Goal: Task Accomplishment & Management: Use online tool/utility

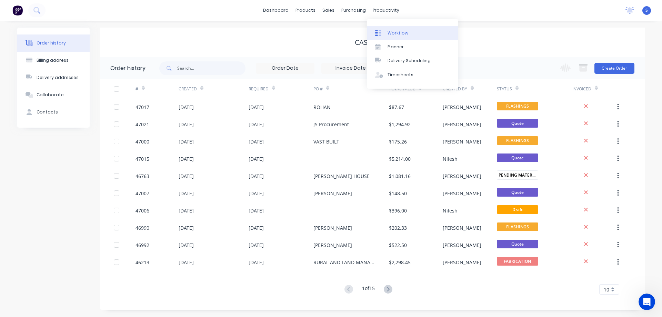
click at [402, 32] on div "Workflow" at bounding box center [398, 33] width 21 height 6
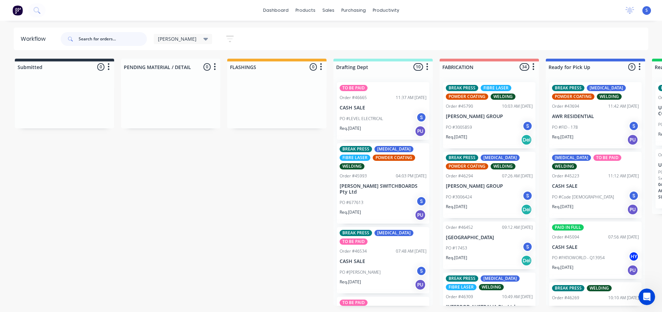
click at [95, 39] on input "text" at bounding box center [113, 39] width 68 height 14
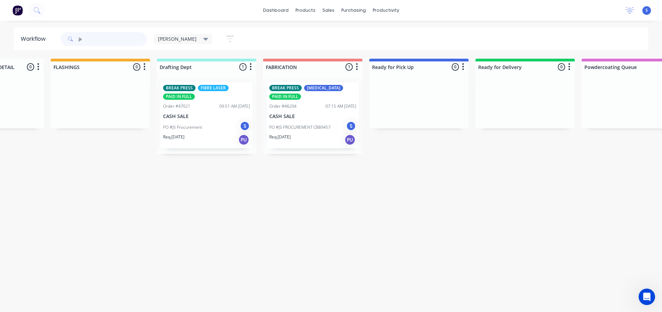
scroll to position [0, 191]
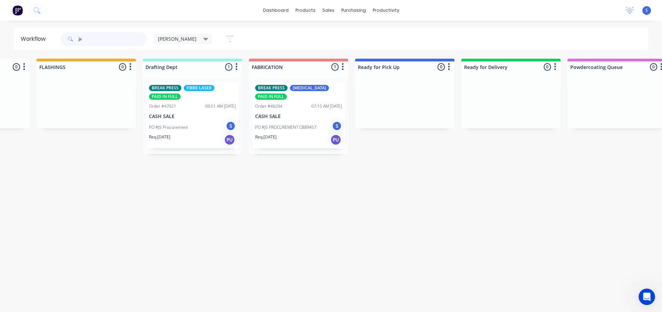
type input "js"
click at [290, 119] on p "CASH SALE" at bounding box center [298, 116] width 87 height 6
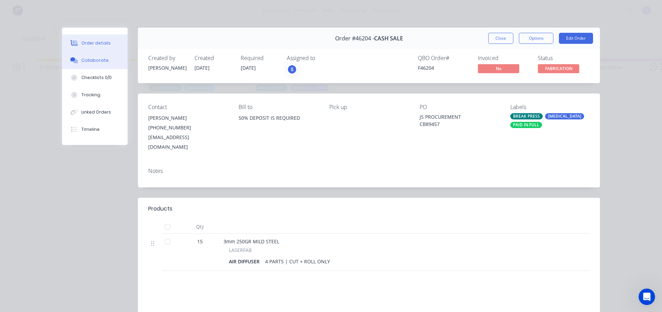
click at [85, 68] on button "Collaborate" at bounding box center [95, 60] width 66 height 17
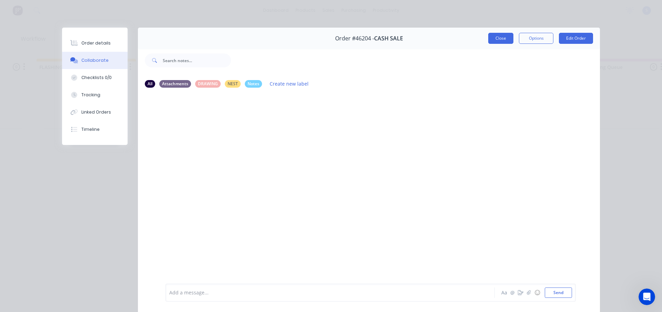
click at [495, 37] on button "Close" at bounding box center [500, 38] width 25 height 11
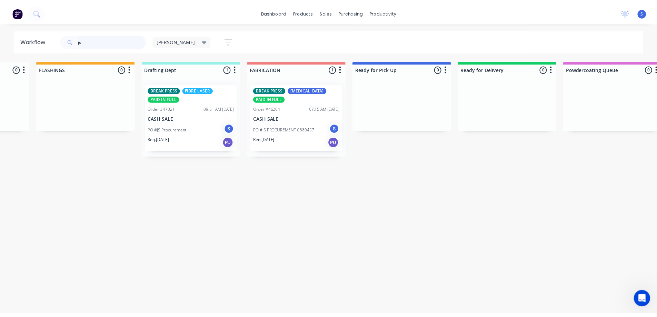
scroll to position [0, 0]
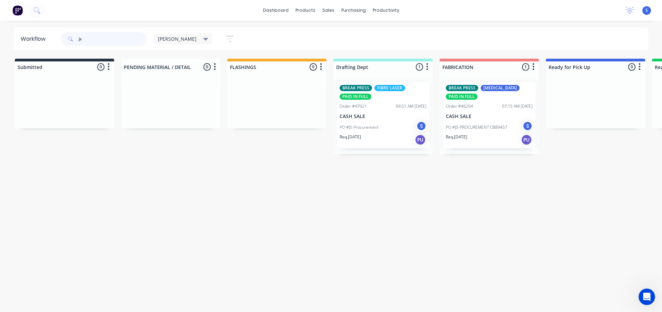
drag, startPoint x: 103, startPoint y: 41, endPoint x: 0, endPoint y: 49, distance: 103.5
click at [14, 47] on header "Workflow [PERSON_NAME] Save new view None edit [PERSON_NAME] (Default) edit Nil…" at bounding box center [331, 39] width 635 height 22
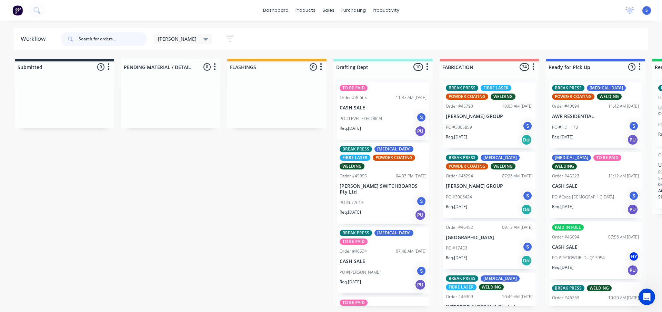
click at [113, 39] on input "text" at bounding box center [113, 39] width 68 height 14
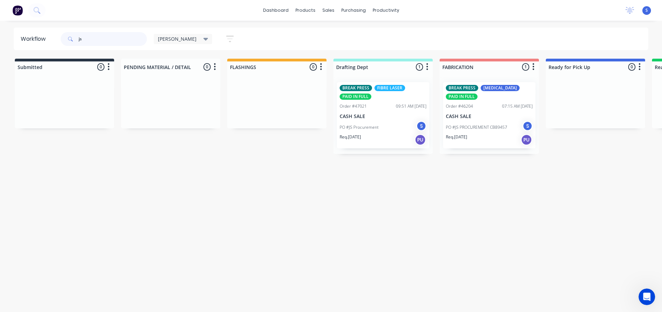
type input "js"
click at [471, 121] on div "PO #JS PROCUREMENT CB89457 S" at bounding box center [489, 127] width 87 height 13
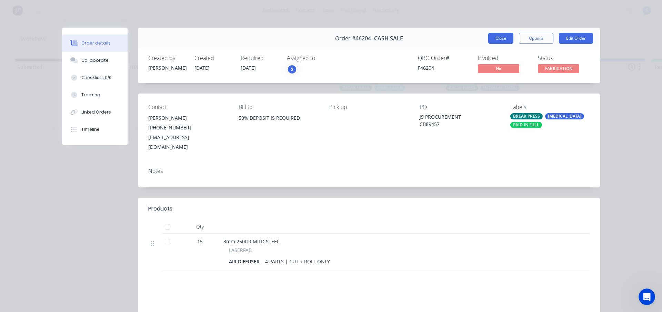
click at [492, 40] on button "Close" at bounding box center [500, 38] width 25 height 11
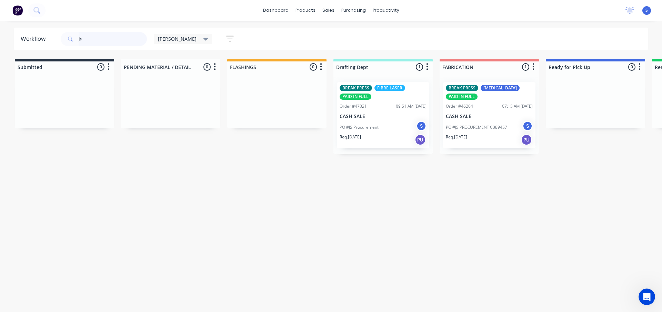
drag, startPoint x: 97, startPoint y: 40, endPoint x: 3, endPoint y: 49, distance: 93.9
click at [64, 46] on div "js" at bounding box center [104, 39] width 86 height 21
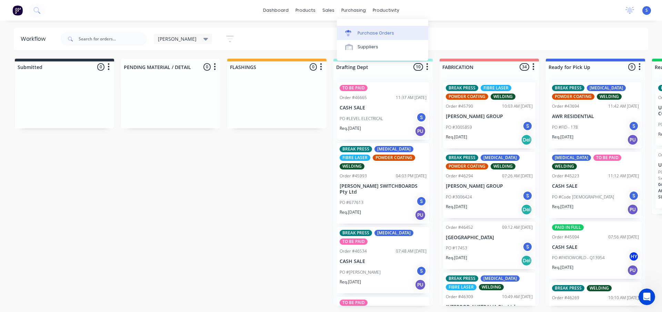
click at [358, 32] on div "Purchase Orders" at bounding box center [376, 33] width 37 height 6
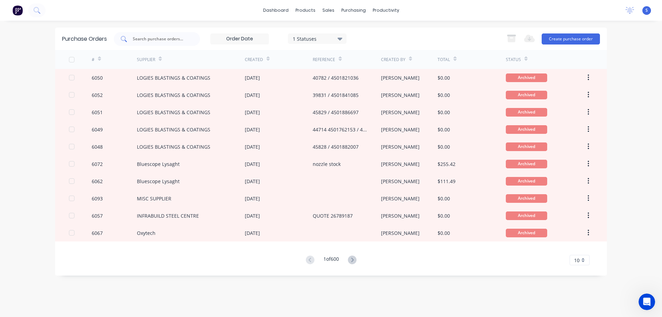
click at [166, 39] on input "text" at bounding box center [160, 39] width 57 height 7
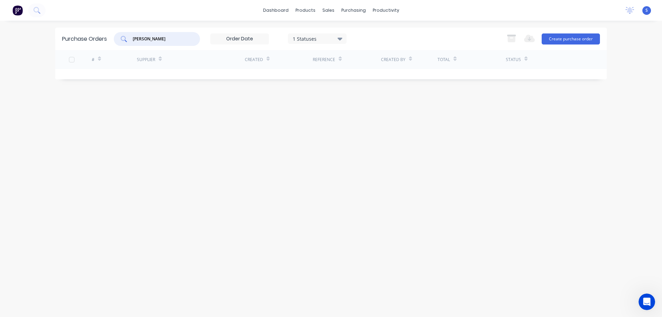
click at [332, 38] on div "1 Statuses" at bounding box center [317, 38] width 49 height 7
click at [365, 59] on div at bounding box center [364, 57] width 14 height 14
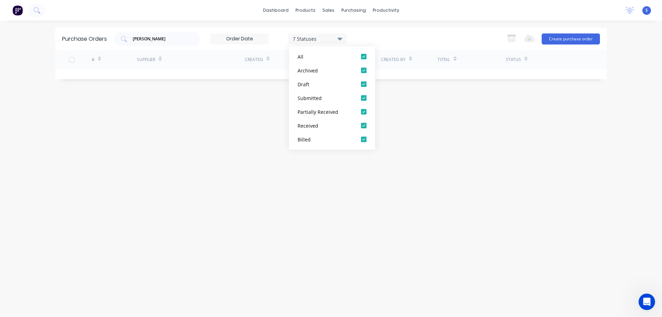
click at [392, 29] on div "Purchase Orders [PERSON_NAME] 7 Statuses 7 Statuses Export to Excel (XLSX) Crea…" at bounding box center [331, 39] width 552 height 22
click at [150, 42] on input "[PERSON_NAME]" at bounding box center [160, 39] width 57 height 7
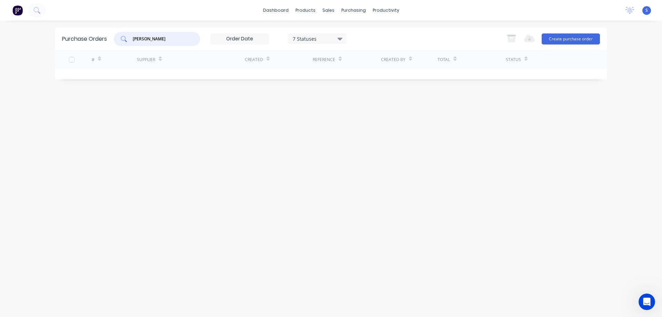
click at [150, 42] on input "[PERSON_NAME]" at bounding box center [160, 39] width 57 height 7
click at [142, 40] on input "[PERSON_NAME]" at bounding box center [160, 39] width 57 height 7
paste input "Weld Plate"
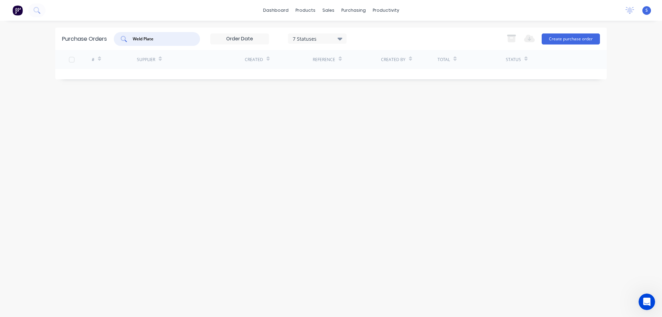
type input "Weld Plate"
click at [321, 39] on div "7 Statuses" at bounding box center [317, 38] width 49 height 7
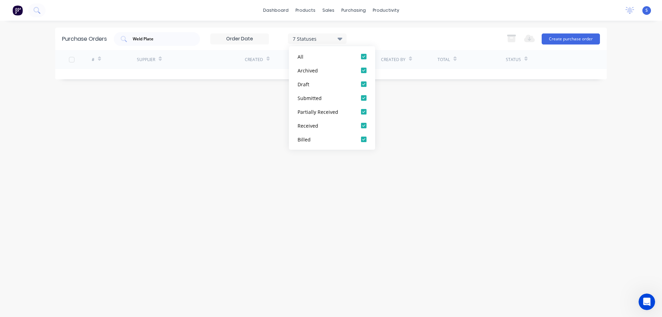
click at [328, 39] on div "7 Statuses" at bounding box center [317, 38] width 49 height 7
click at [181, 34] on div "Weld Plate" at bounding box center [157, 39] width 86 height 14
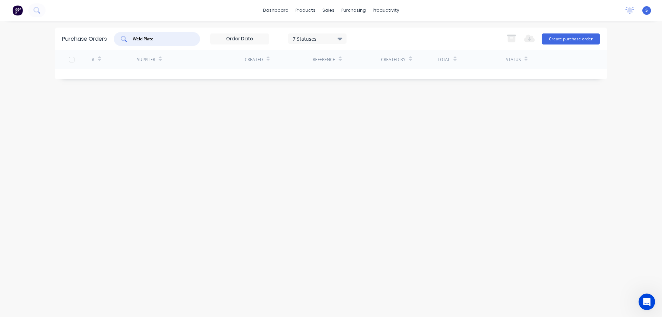
click at [177, 40] on input "Weld Plate" at bounding box center [160, 39] width 57 height 7
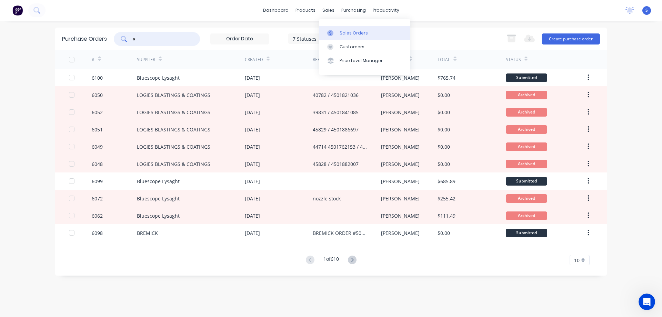
type input "a"
click at [350, 33] on div "Sales Orders" at bounding box center [354, 33] width 28 height 6
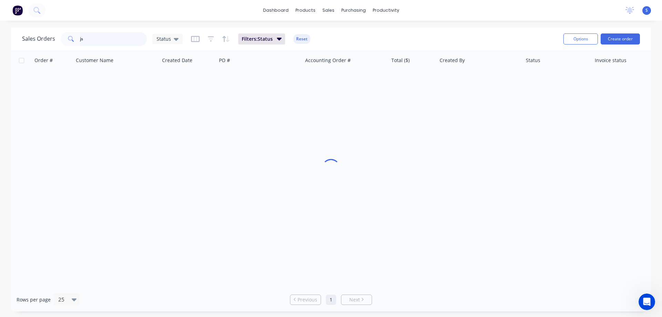
click at [100, 38] on input "js" at bounding box center [113, 39] width 67 height 14
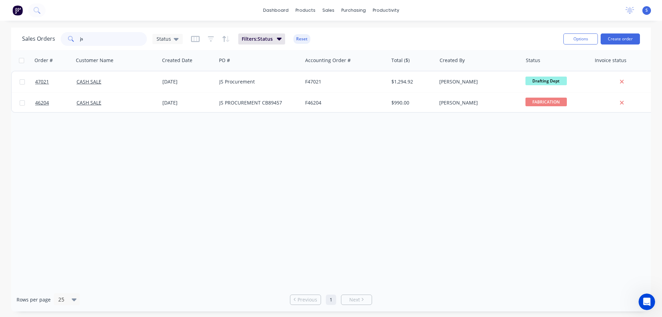
click at [100, 38] on input "js" at bounding box center [113, 39] width 67 height 14
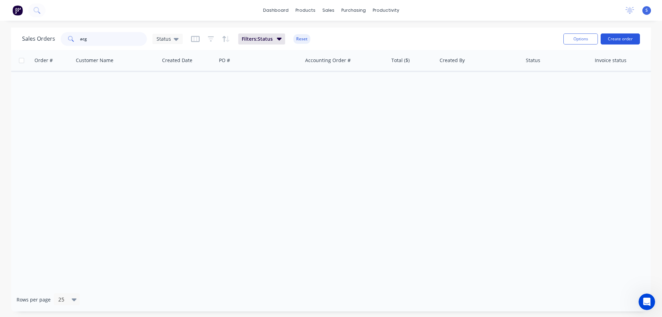
type input "acg"
click at [617, 43] on button "Create order" at bounding box center [620, 38] width 39 height 11
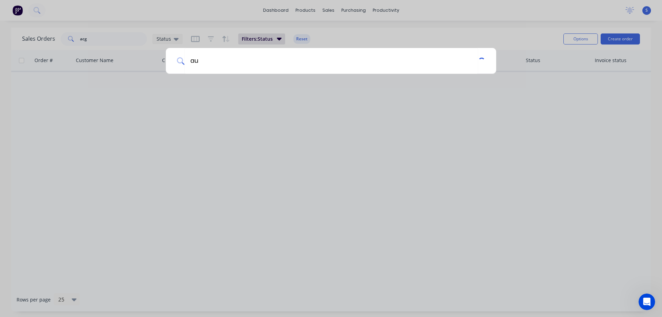
type input "a"
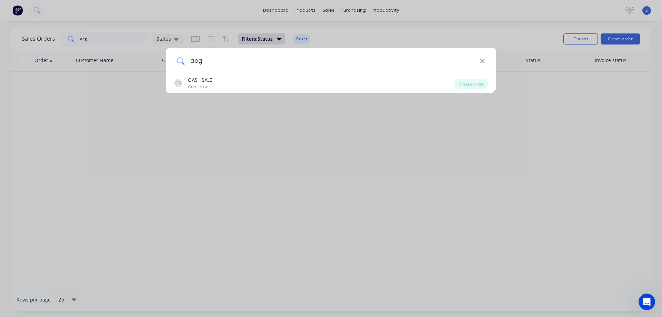
click at [222, 61] on input "acg" at bounding box center [332, 61] width 295 height 26
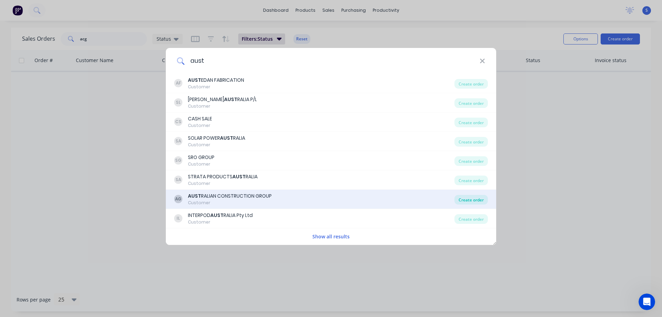
type input "aust"
click at [481, 201] on div "Create order" at bounding box center [471, 200] width 33 height 10
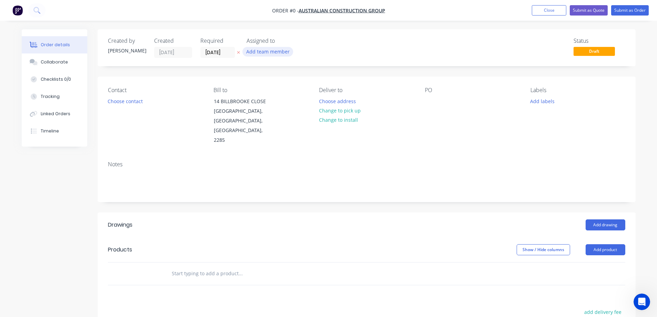
click at [278, 54] on button "Add team member" at bounding box center [267, 51] width 51 height 9
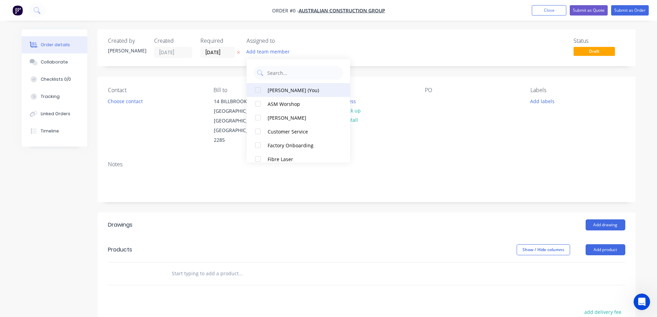
click at [260, 92] on div at bounding box center [258, 90] width 14 height 14
click at [239, 53] on div "Order details Collaborate Checklists 0/0 Tracking Linked Orders Timeline Order …" at bounding box center [329, 237] width 628 height 417
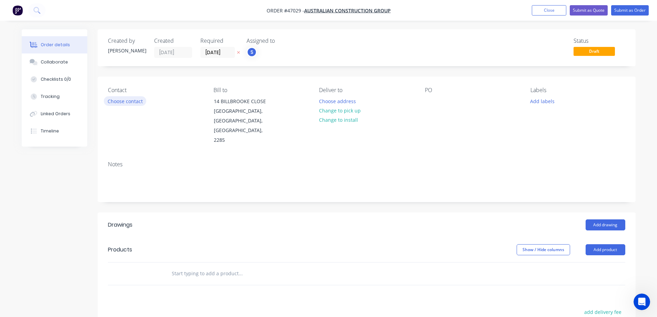
click at [133, 100] on button "Choose contact" at bounding box center [125, 100] width 42 height 9
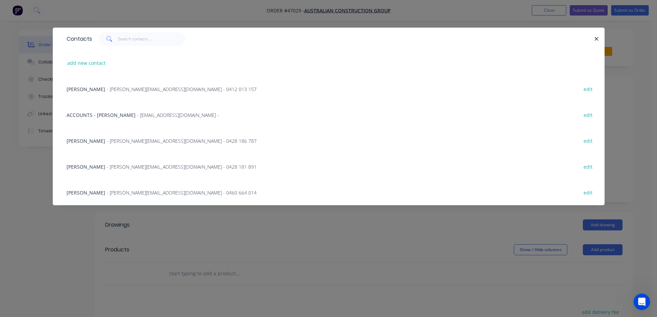
click at [112, 141] on span "- [PERSON_NAME][EMAIL_ADDRESS][DOMAIN_NAME] - 0428 186 787" at bounding box center [182, 141] width 150 height 7
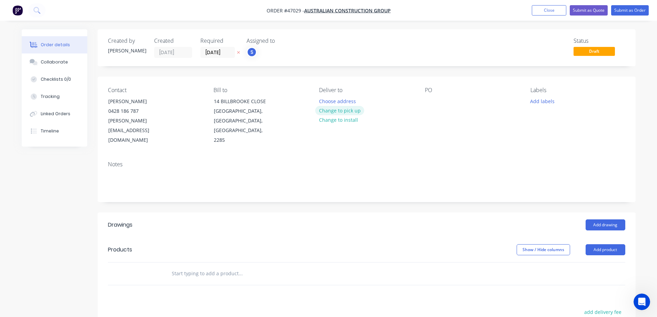
click at [350, 112] on button "Change to pick up" at bounding box center [339, 110] width 49 height 9
click at [613, 244] on button "Add product" at bounding box center [606, 249] width 40 height 11
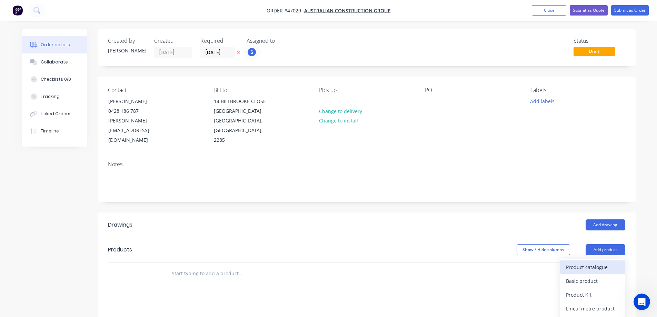
click at [592, 262] on div "Product catalogue" at bounding box center [592, 267] width 53 height 10
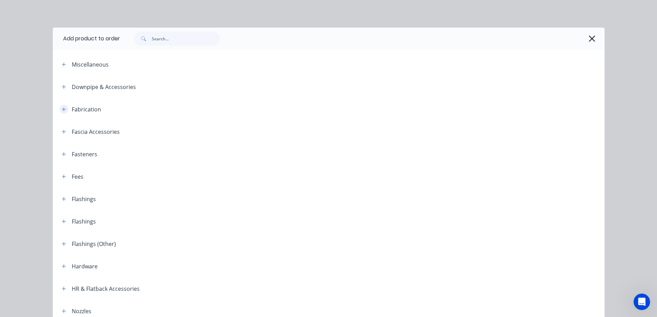
click at [63, 108] on icon "button" at bounding box center [64, 109] width 4 height 5
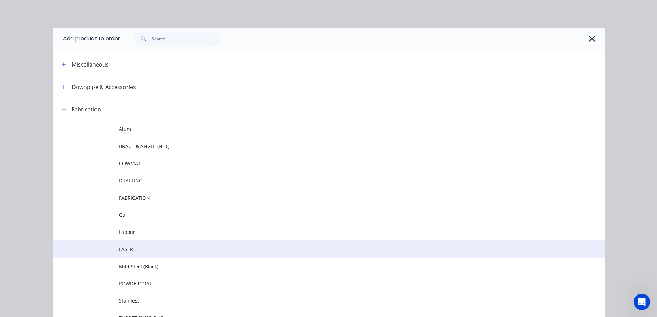
click at [128, 252] on span "LASER" at bounding box center [313, 249] width 388 height 7
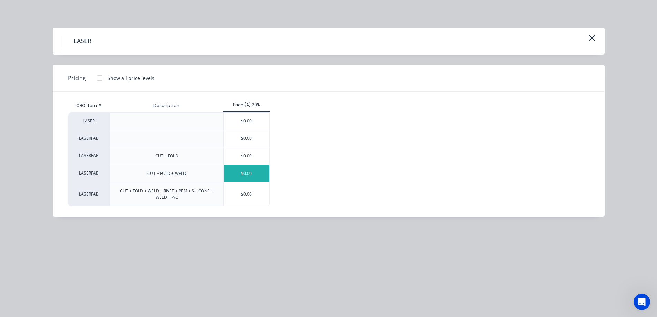
click at [247, 173] on div "$0.00" at bounding box center [247, 173] width 46 height 17
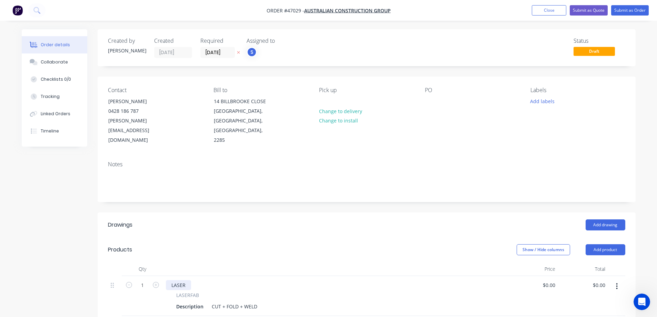
click at [182, 280] on div "LASER" at bounding box center [178, 285] width 25 height 10
click at [187, 301] on div "Description" at bounding box center [189, 306] width 33 height 10
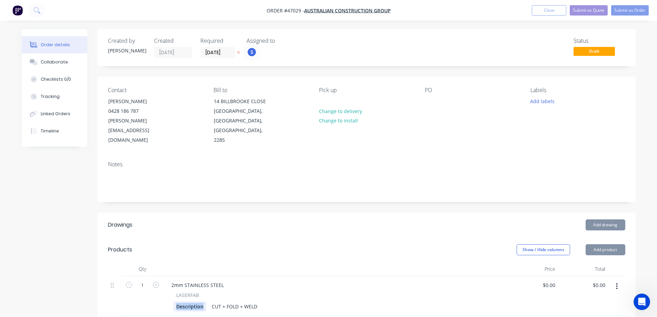
click at [187, 301] on div "Description" at bounding box center [189, 306] width 33 height 10
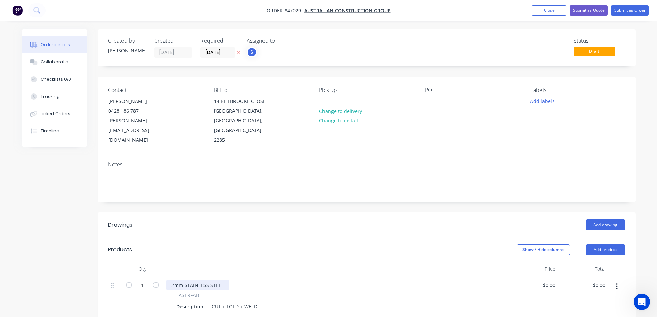
click at [224, 280] on div "2mm STAINLESS STEEL" at bounding box center [197, 285] width 63 height 10
click at [188, 301] on div "Description" at bounding box center [189, 306] width 33 height 10
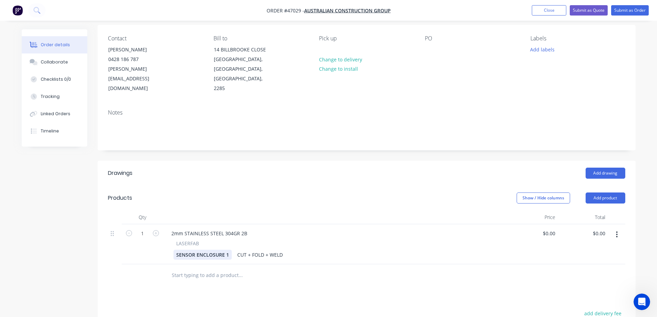
scroll to position [69, 0]
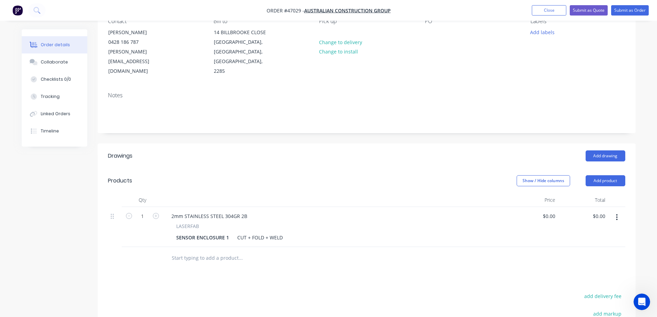
click at [617, 214] on icon "button" at bounding box center [616, 217] width 1 height 6
click at [585, 244] on div "Duplicate" at bounding box center [592, 249] width 53 height 10
click at [552, 211] on input "0" at bounding box center [550, 216] width 16 height 10
type input "$2,570.45"
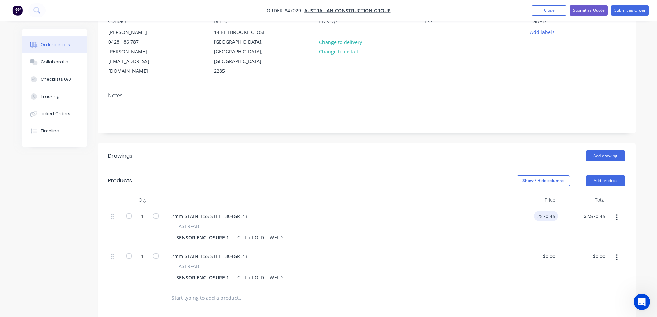
click at [552, 211] on input "2570.45" at bounding box center [547, 216] width 21 height 10
click at [556, 211] on input "2570.45" at bounding box center [547, 216] width 21 height 10
click at [553, 211] on input "2570.45" at bounding box center [547, 216] width 21 height 10
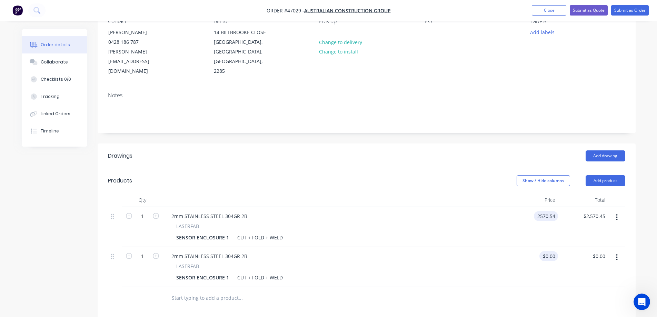
type input "$2,570.54"
click at [549, 251] on div "0 0" at bounding box center [552, 256] width 11 height 10
type input "$2,556.54"
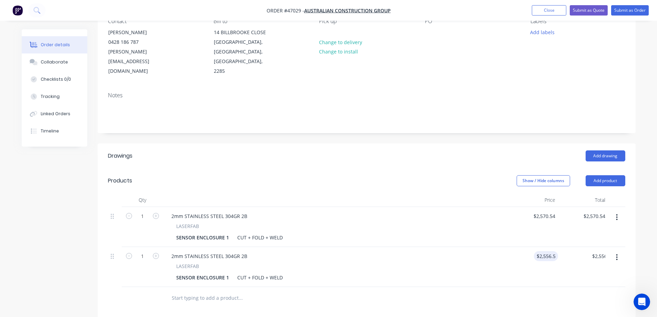
click at [400, 150] on div "Add drawing" at bounding box center [421, 155] width 407 height 11
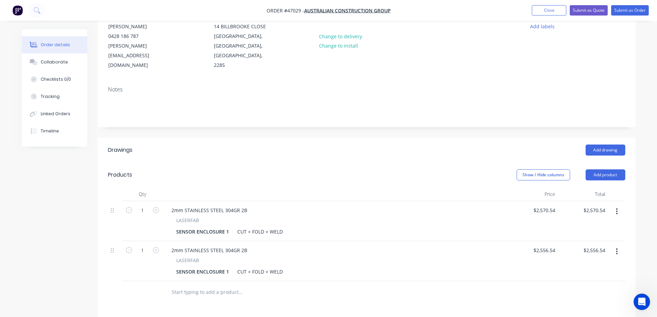
scroll to position [74, 0]
click at [323, 116] on div "Notes" at bounding box center [367, 104] width 538 height 46
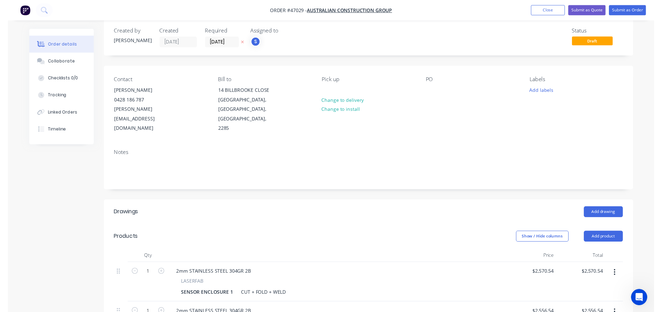
scroll to position [0, 0]
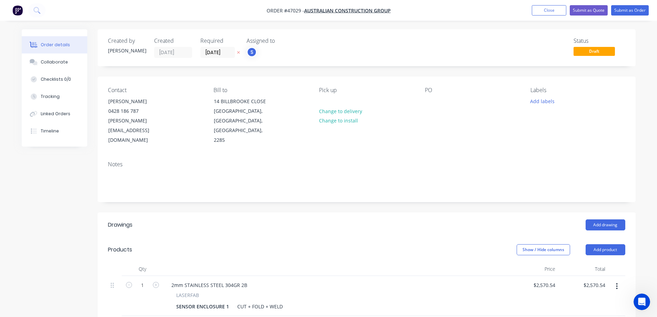
click at [239, 51] on icon at bounding box center [238, 52] width 3 height 4
click at [598, 9] on button "Submit as Quote" at bounding box center [589, 10] width 38 height 10
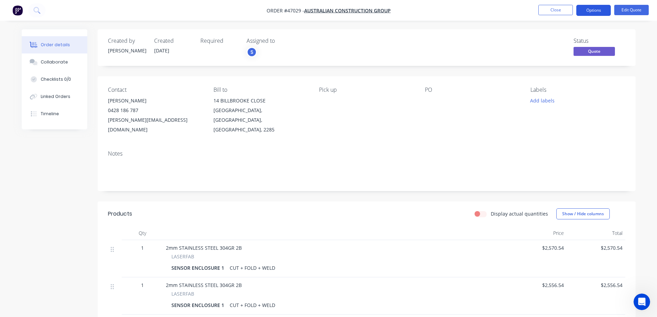
click at [602, 8] on button "Options" at bounding box center [593, 10] width 34 height 11
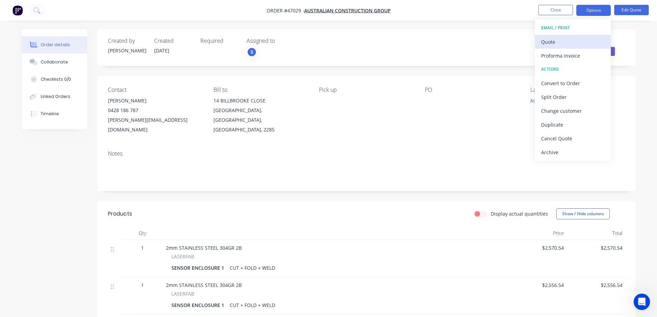
click at [560, 46] on div "Quote" at bounding box center [572, 42] width 63 height 10
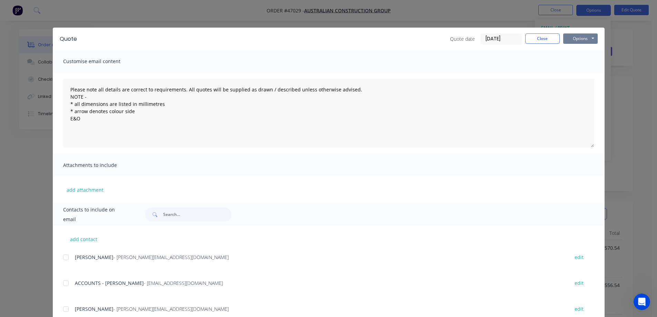
click at [577, 37] on button "Options" at bounding box center [580, 38] width 34 height 10
click at [575, 62] on button "Print" at bounding box center [585, 62] width 44 height 11
click at [537, 39] on button "Close" at bounding box center [542, 38] width 34 height 10
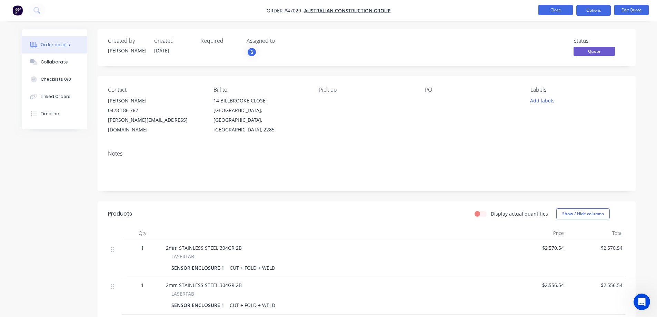
click at [559, 12] on button "Close" at bounding box center [555, 10] width 34 height 10
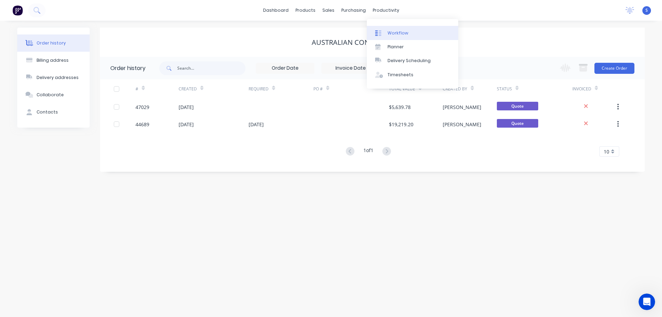
click at [390, 33] on div "Workflow" at bounding box center [398, 33] width 21 height 6
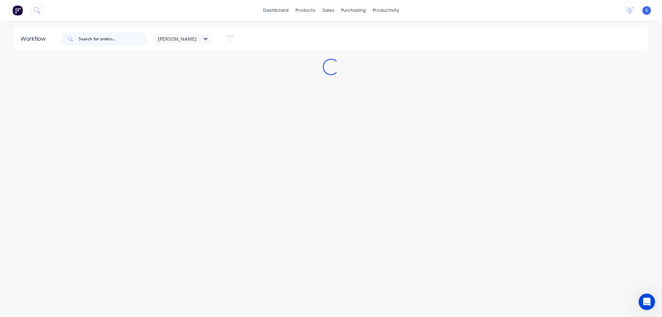
click at [103, 39] on input "text" at bounding box center [113, 39] width 68 height 14
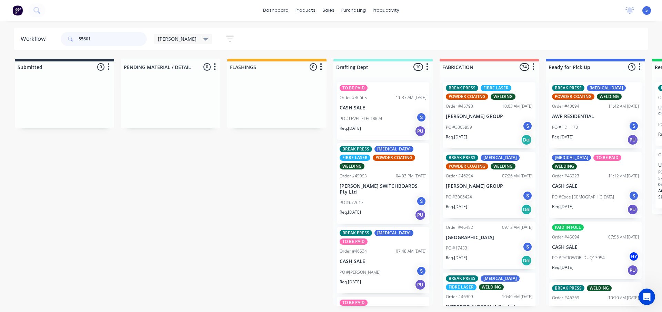
type input "55601"
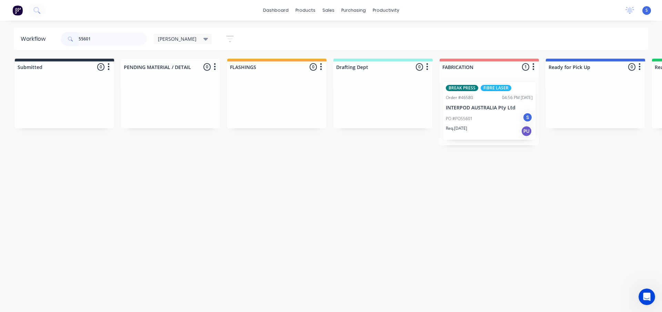
click at [502, 124] on div "PO #PO55601 S" at bounding box center [489, 118] width 87 height 13
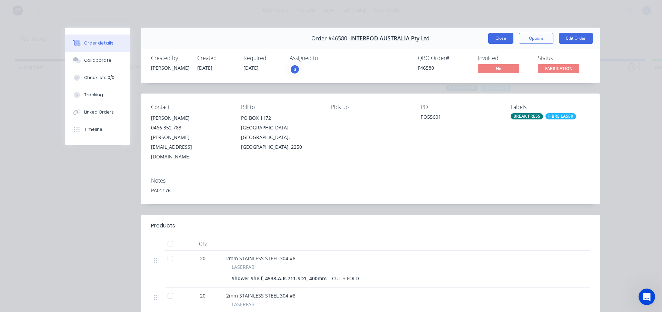
click at [505, 39] on button "Close" at bounding box center [500, 38] width 25 height 11
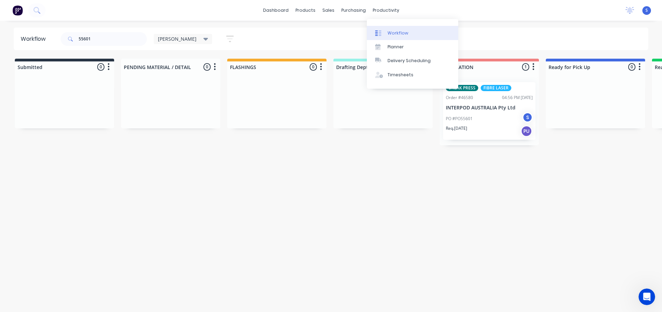
click at [406, 32] on div "Workflow" at bounding box center [398, 33] width 21 height 6
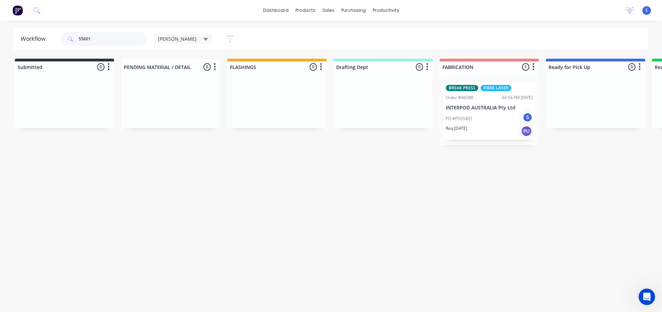
click at [104, 40] on input "55601" at bounding box center [113, 39] width 68 height 14
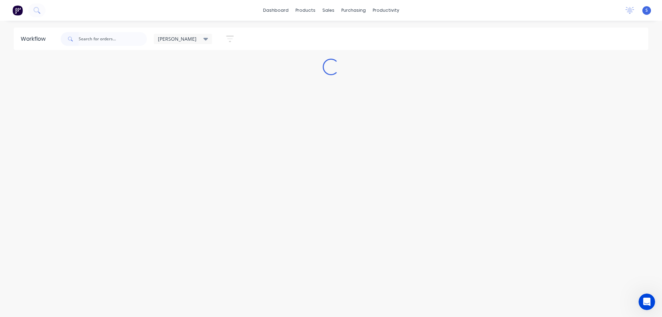
click at [109, 21] on div "dashboard products sales purchasing productivity dashboard products Product Cat…" at bounding box center [331, 138] width 662 height 276
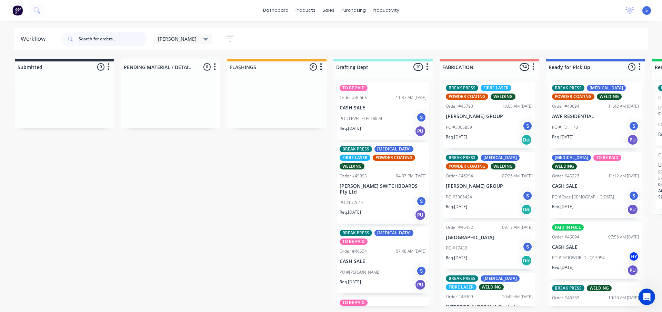
click at [88, 35] on input "text" at bounding box center [113, 39] width 68 height 14
click at [341, 33] on div "Sales Orders" at bounding box center [354, 33] width 28 height 6
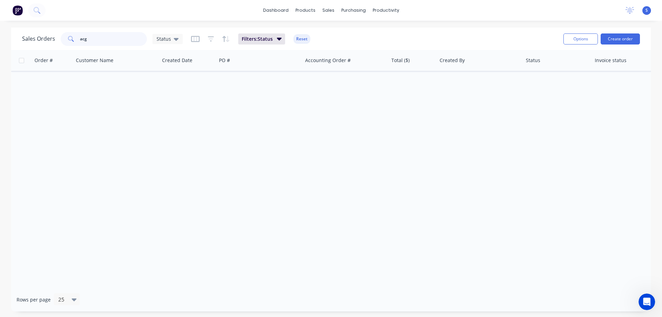
click at [111, 40] on input "acg" at bounding box center [113, 39] width 67 height 14
click at [91, 38] on input "acg" at bounding box center [113, 39] width 67 height 14
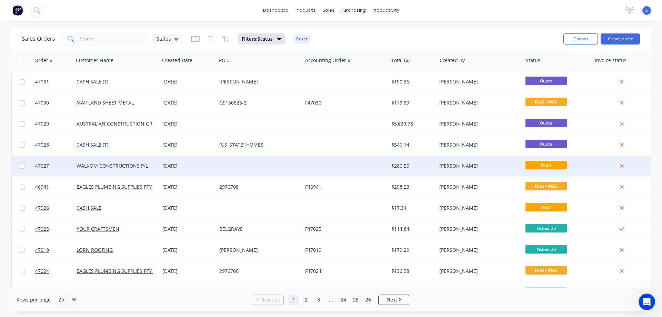
click at [408, 165] on div "$280.50" at bounding box center [411, 165] width 40 height 7
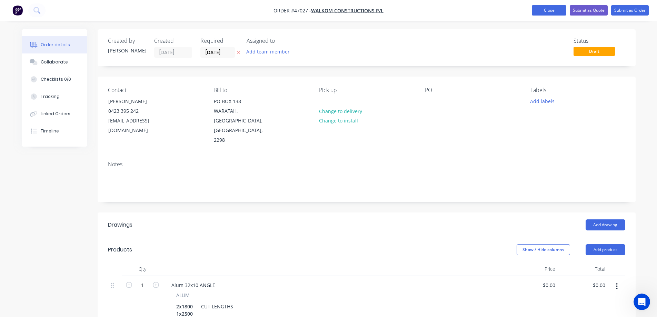
click at [546, 10] on button "Close" at bounding box center [549, 10] width 34 height 10
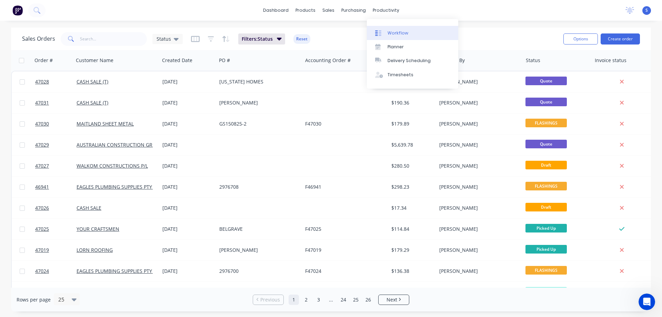
click at [393, 35] on div "Workflow" at bounding box center [398, 33] width 21 height 6
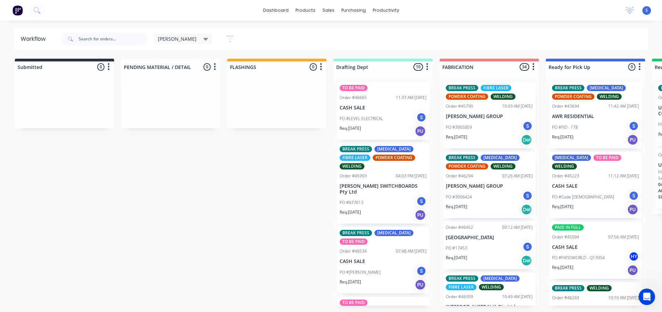
click at [482, 135] on div "Req. [DATE] Del" at bounding box center [489, 140] width 87 height 12
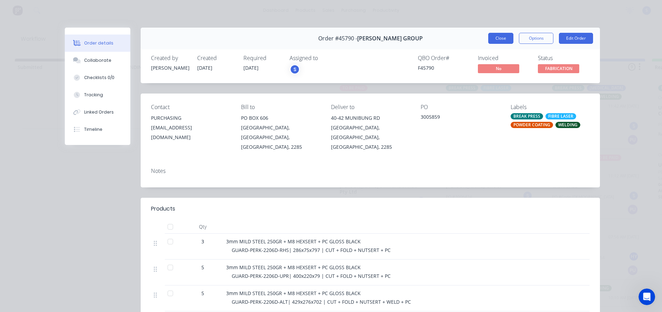
click at [502, 40] on button "Close" at bounding box center [500, 38] width 25 height 11
